Goal: Find specific page/section: Find specific page/section

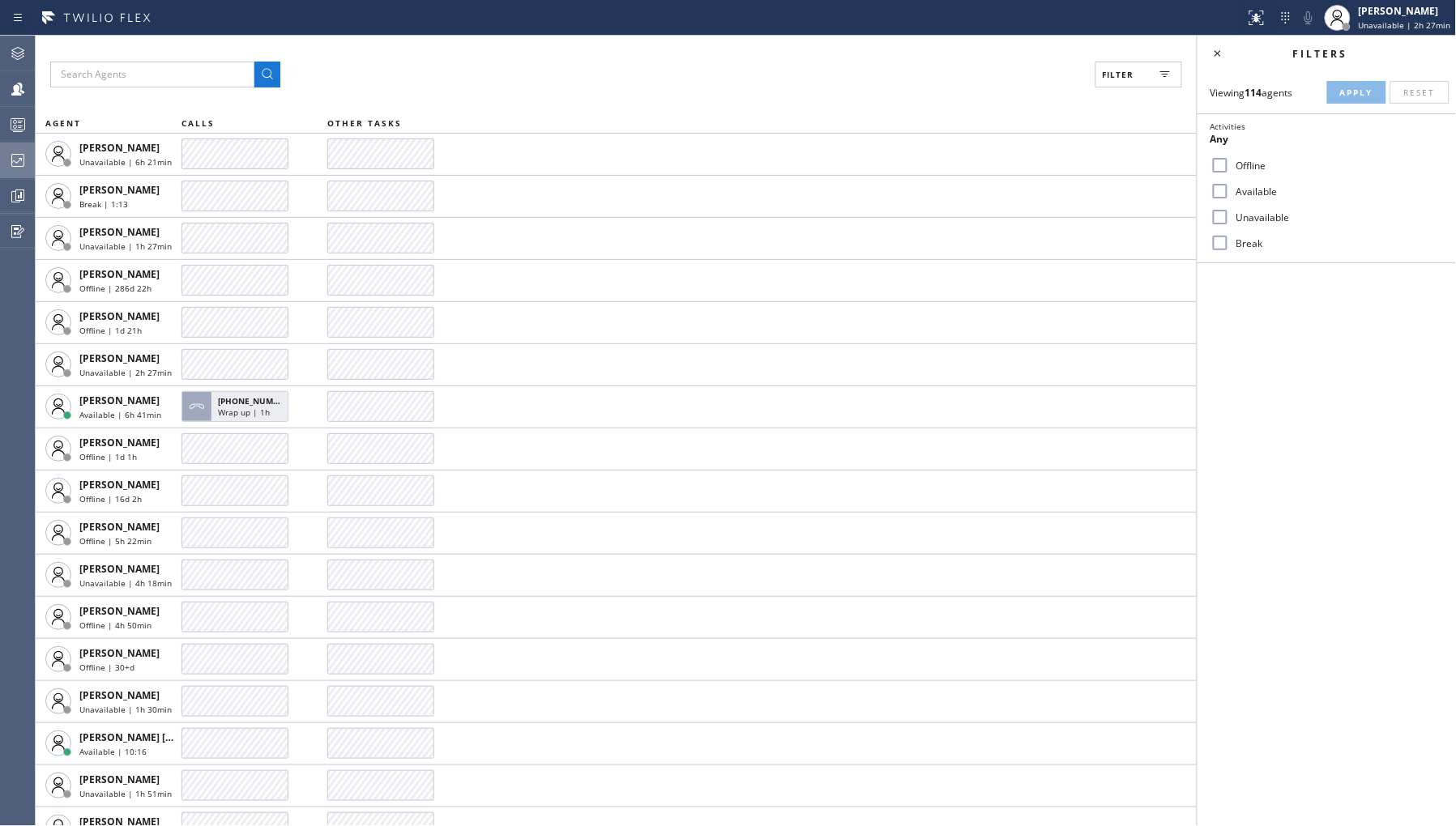
click at [16, 152] on icon at bounding box center [18, 161] width 20 height 20
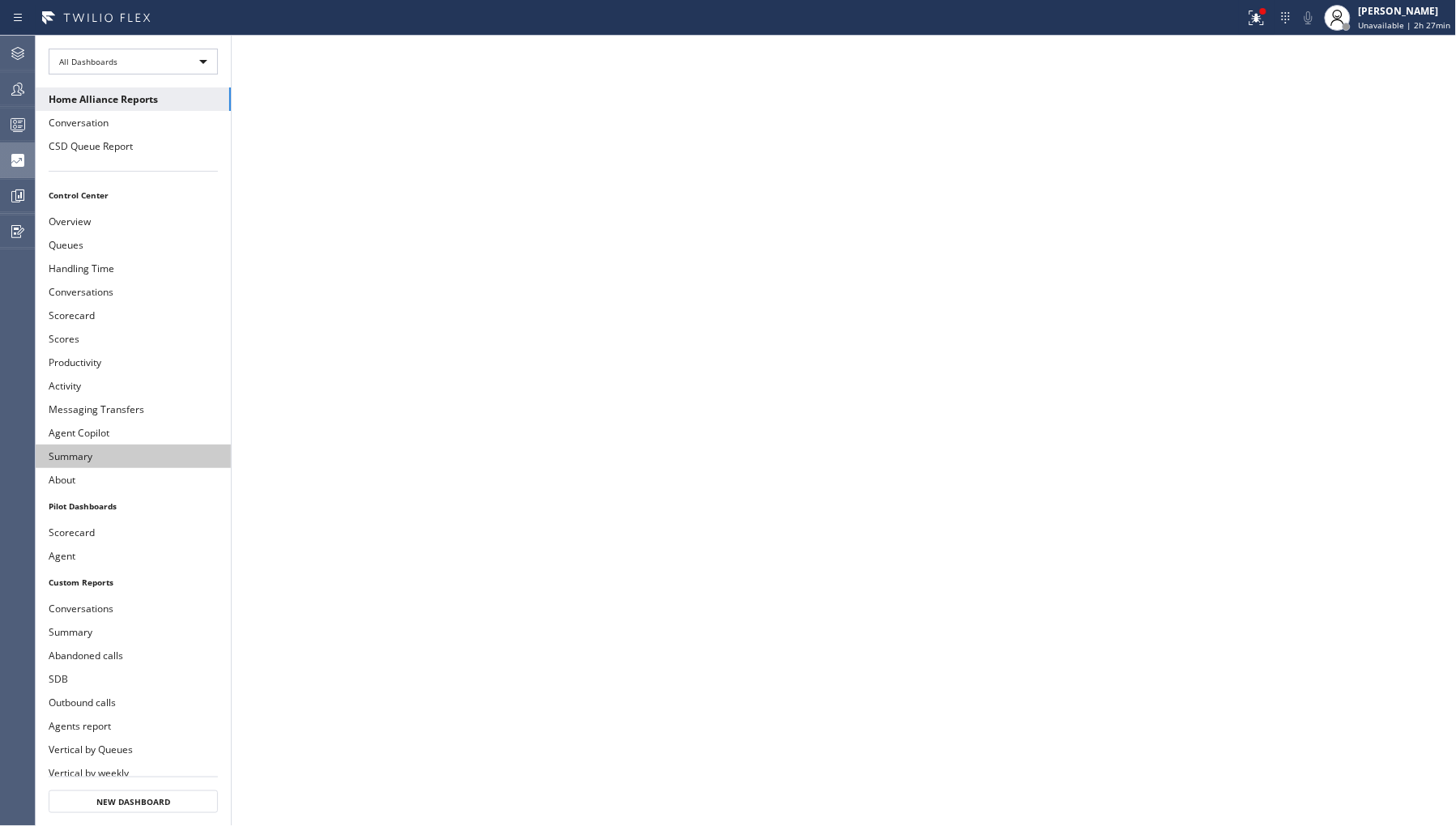
click at [98, 460] on button "Summary" at bounding box center [133, 456] width 195 height 24
